Goal: Transaction & Acquisition: Purchase product/service

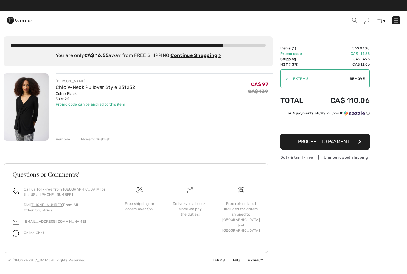
click at [368, 142] on button "Proceed to Payment" at bounding box center [324, 141] width 89 height 16
click at [191, 62] on div "You are only CA$ 16.55 away from FREE SHIPPING! Continue Shopping > Congratulat…" at bounding box center [138, 51] width 269 height 30
click at [191, 57] on ins "Continue Shopping >" at bounding box center [195, 55] width 50 height 6
click at [188, 56] on ins "Continue Shopping >" at bounding box center [195, 55] width 50 height 6
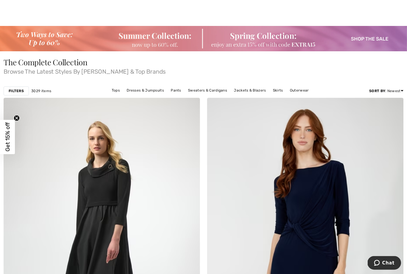
scroll to position [4, 0]
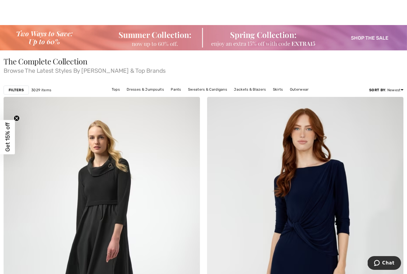
click at [243, 92] on link "Jackets & Blazers" at bounding box center [250, 90] width 38 height 8
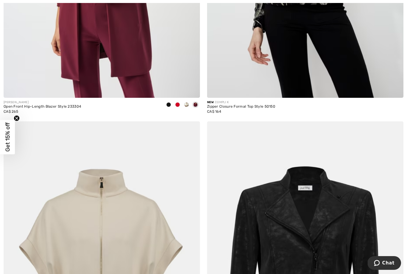
scroll to position [2295, 0]
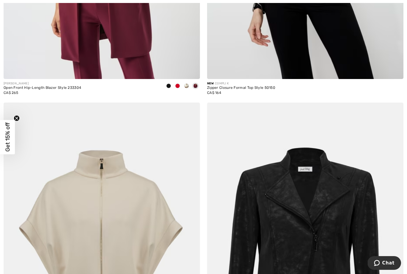
click at [191, 89] on div at bounding box center [195, 86] width 9 height 10
click at [197, 89] on div at bounding box center [195, 86] width 9 height 10
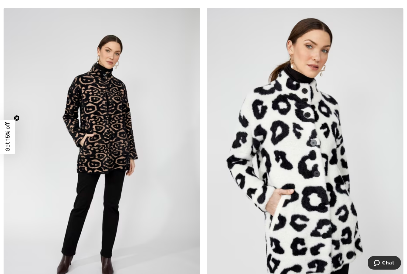
scroll to position [3030, 0]
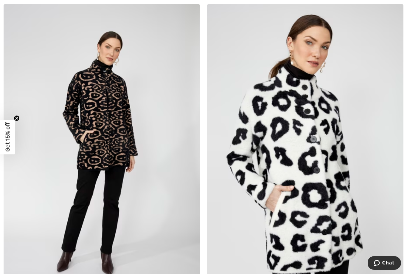
click at [86, 141] on img at bounding box center [102, 151] width 196 height 295
click at [93, 127] on img at bounding box center [102, 151] width 196 height 295
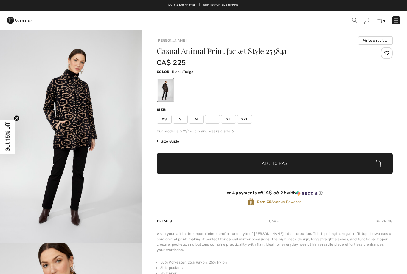
checkbox input "true"
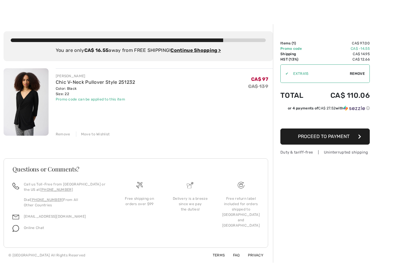
scroll to position [5, 0]
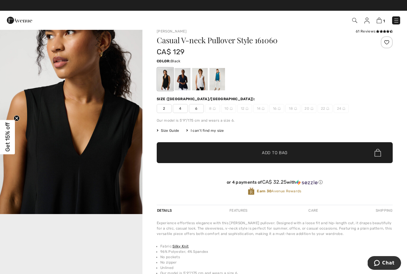
scroll to position [234, 0]
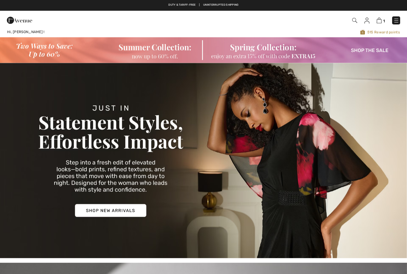
checkbox input "true"
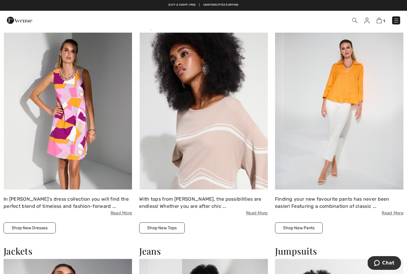
scroll to position [525, 0]
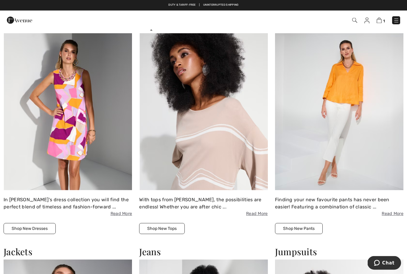
click at [308, 153] on img at bounding box center [339, 111] width 128 height 157
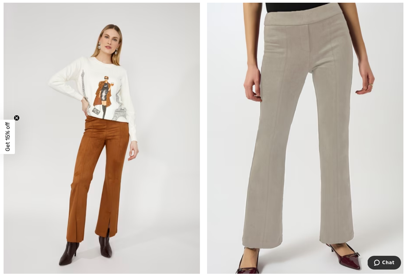
scroll to position [2397, 0]
